Goal: Find specific page/section: Find specific page/section

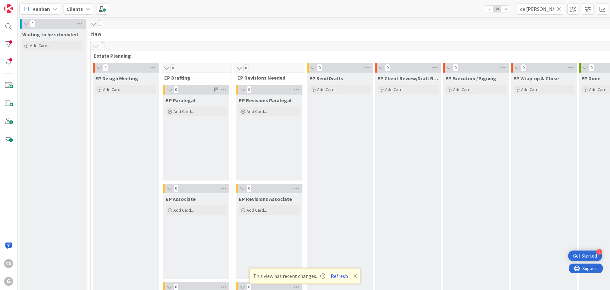
scroll to position [858, 0]
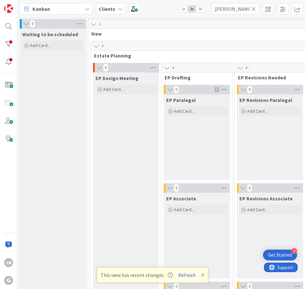
scroll to position [970, 0]
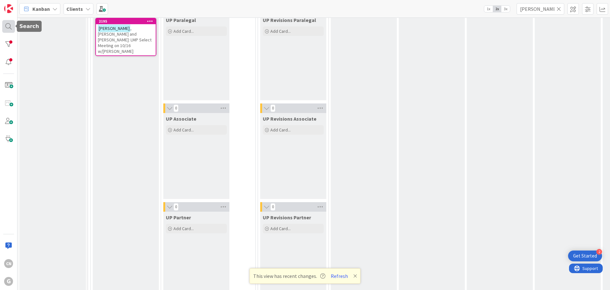
click at [10, 29] on div at bounding box center [8, 26] width 13 height 13
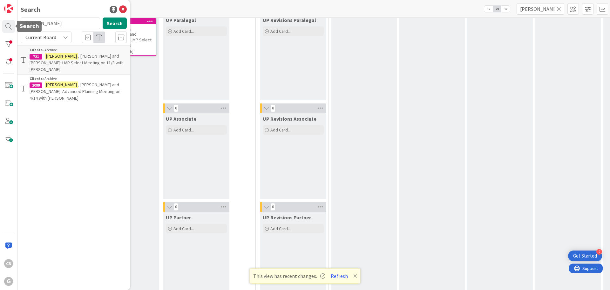
drag, startPoint x: 47, startPoint y: 25, endPoint x: 0, endPoint y: 23, distance: 47.4
click at [0, 24] on div "CN G Search devries Search Current Board Clients › Archive 721 DeVries , Donald…" at bounding box center [8, 145] width 17 height 290
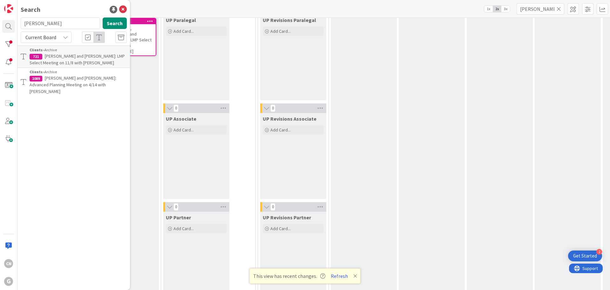
type input "smith"
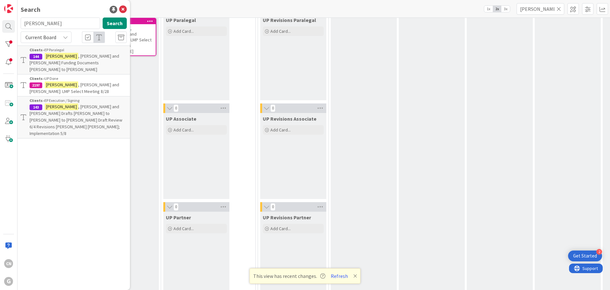
click at [82, 81] on p "Smith , Abe and Shelley: LMP Select Meeting 8/28" at bounding box center [78, 87] width 97 height 13
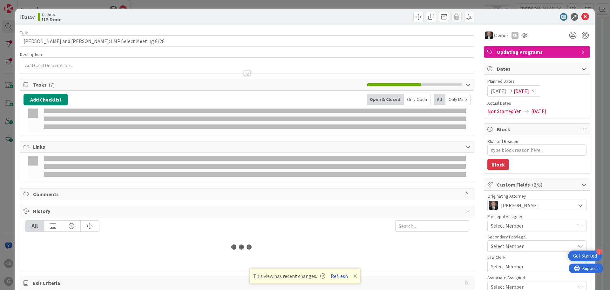
type textarea "x"
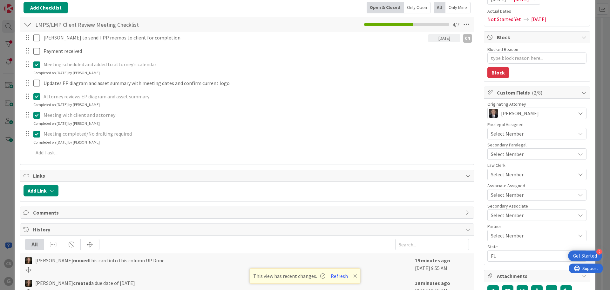
scroll to position [217, 0]
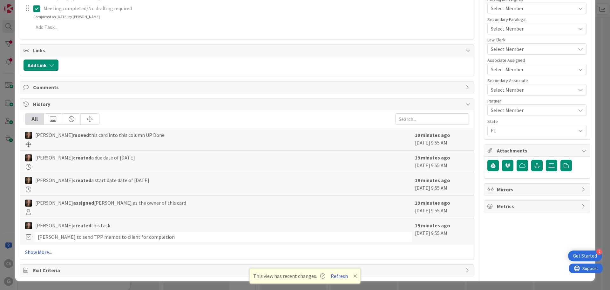
click at [34, 253] on link "Show More..." at bounding box center [247, 252] width 444 height 8
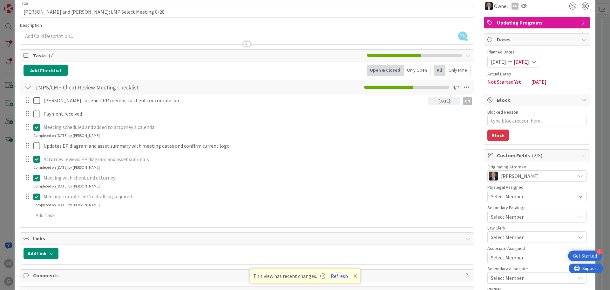
scroll to position [0, 0]
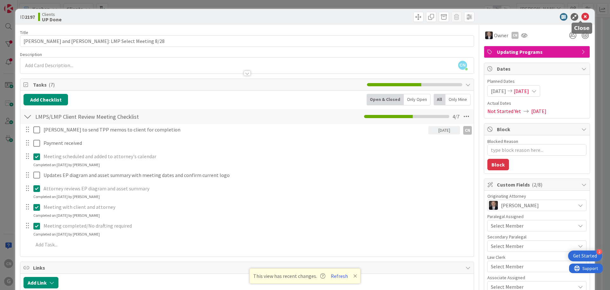
click at [304, 17] on icon at bounding box center [586, 17] width 8 height 8
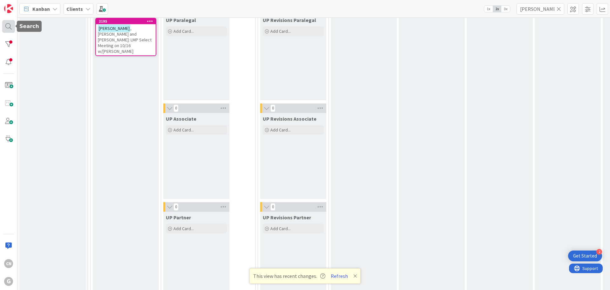
click at [11, 27] on div at bounding box center [8, 26] width 13 height 13
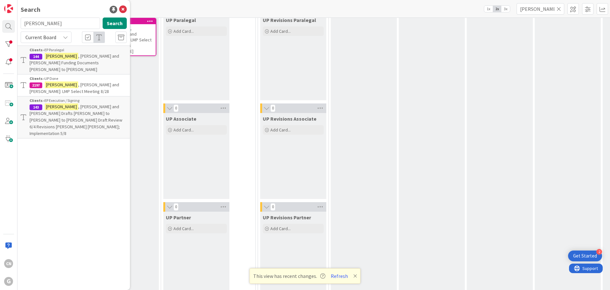
click at [85, 60] on p "Smith , Abraham and Michelle Funding Documents Cindy to Chris" at bounding box center [78, 63] width 97 height 20
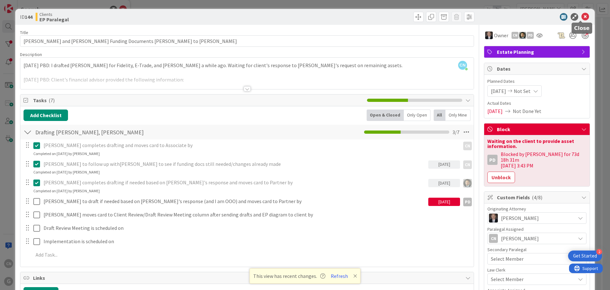
click at [304, 17] on icon at bounding box center [586, 17] width 8 height 8
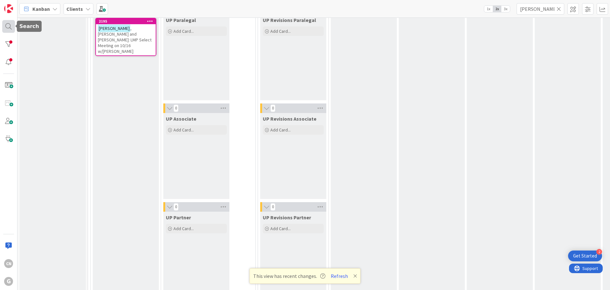
click at [3, 25] on div at bounding box center [8, 26] width 13 height 13
